Goal: Task Accomplishment & Management: Use online tool/utility

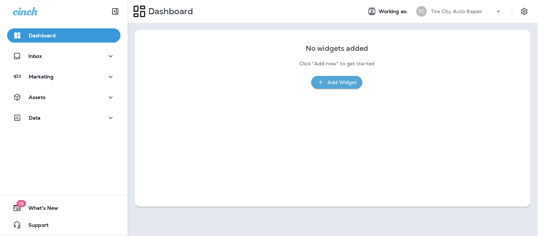
click at [136, 104] on div "No widgets added Click "Add new" to get started Add Widget" at bounding box center [333, 118] width 396 height 177
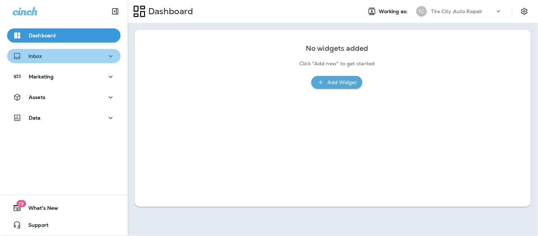
click at [87, 55] on div "Inbox" at bounding box center [64, 56] width 102 height 9
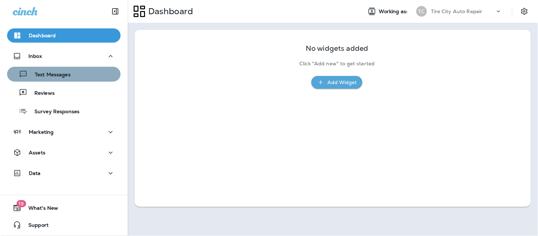
click at [82, 70] on div "Text Messages" at bounding box center [64, 74] width 108 height 11
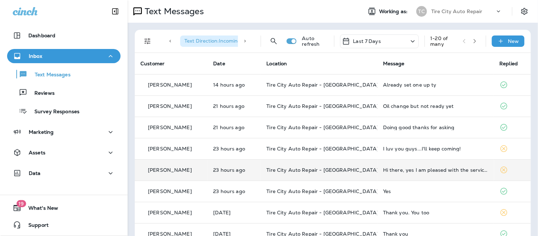
scroll to position [39, 0]
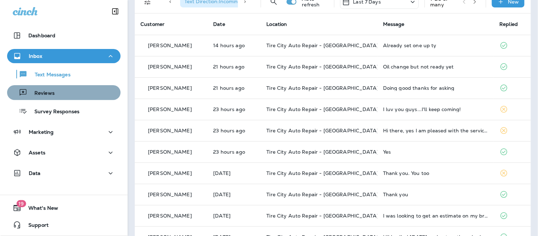
click at [65, 96] on div "Reviews" at bounding box center [64, 92] width 108 height 11
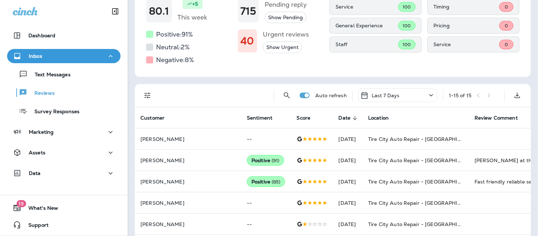
scroll to position [79, 0]
